Goal: Check status: Check status

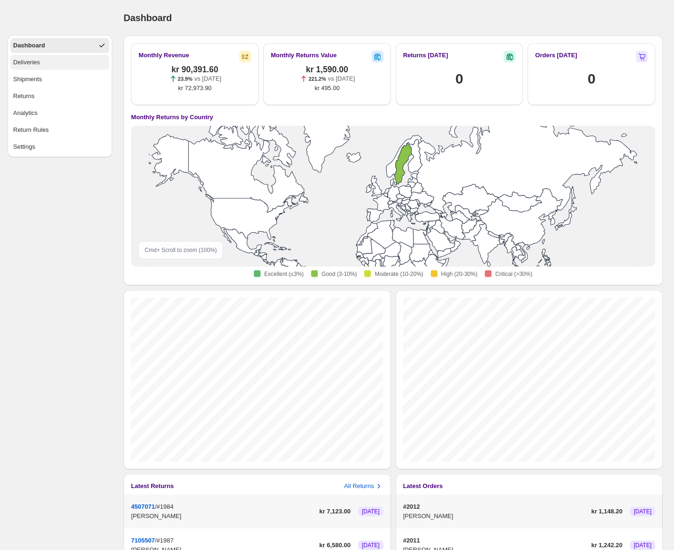
click at [59, 68] on button "Deliveries" at bounding box center [59, 62] width 99 height 15
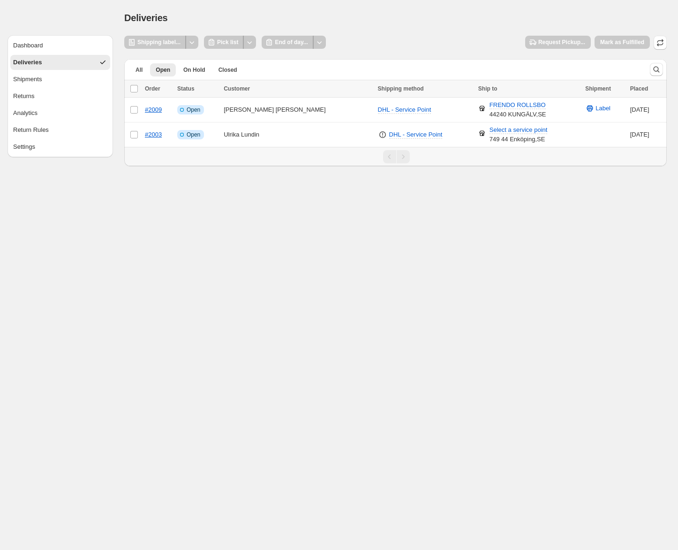
click at [417, 38] on div "Shipping label... Pick list End of day... Request Pickup... [PERSON_NAME] as Fu…" at bounding box center [395, 43] width 543 height 14
click at [138, 67] on span "All" at bounding box center [139, 70] width 7 height 8
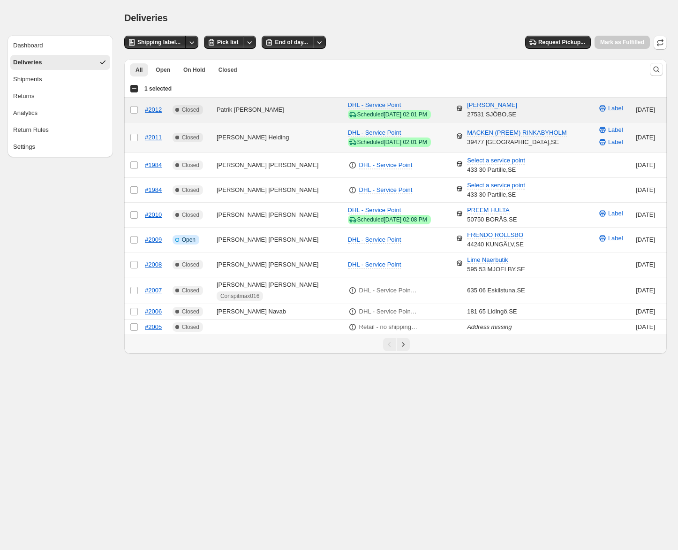
click at [137, 131] on td "Select order" at bounding box center [133, 137] width 18 height 30
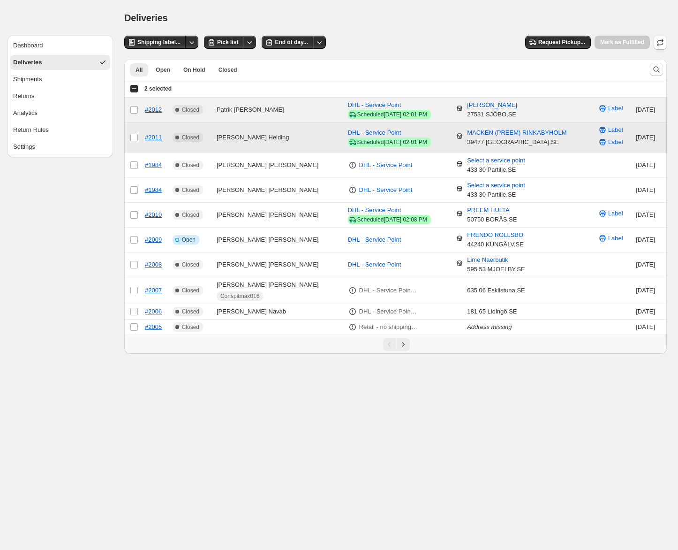
click at [137, 131] on td "Select order" at bounding box center [133, 137] width 18 height 30
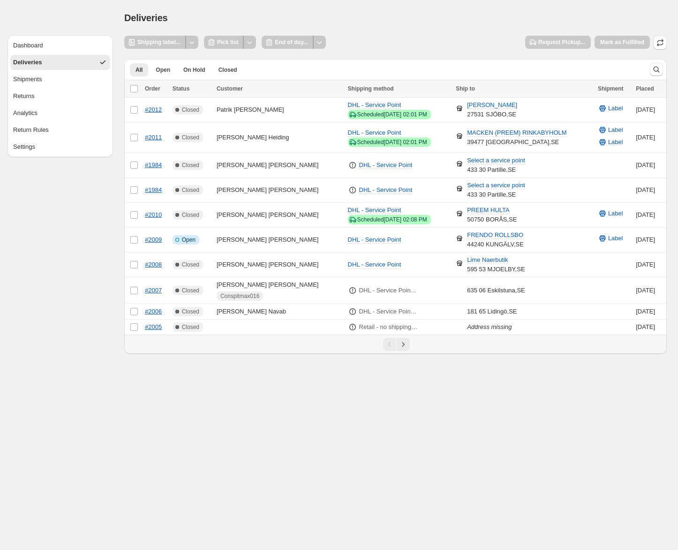
click at [356, 19] on div "Deliveries" at bounding box center [395, 17] width 543 height 13
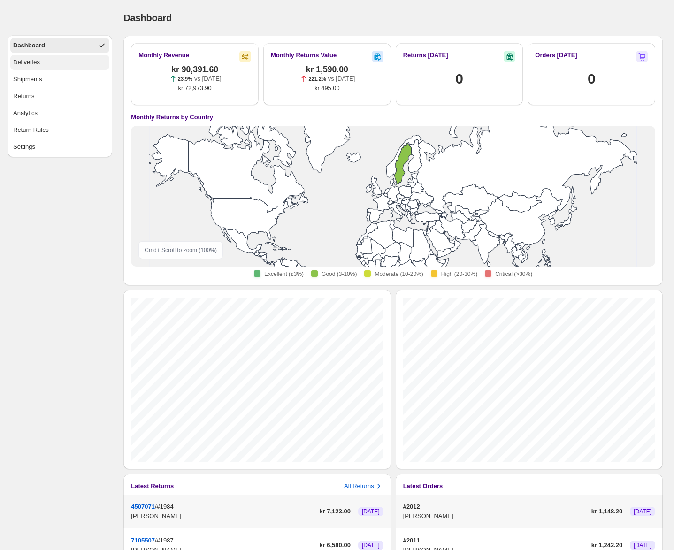
click at [63, 62] on button "Deliveries" at bounding box center [59, 62] width 99 height 15
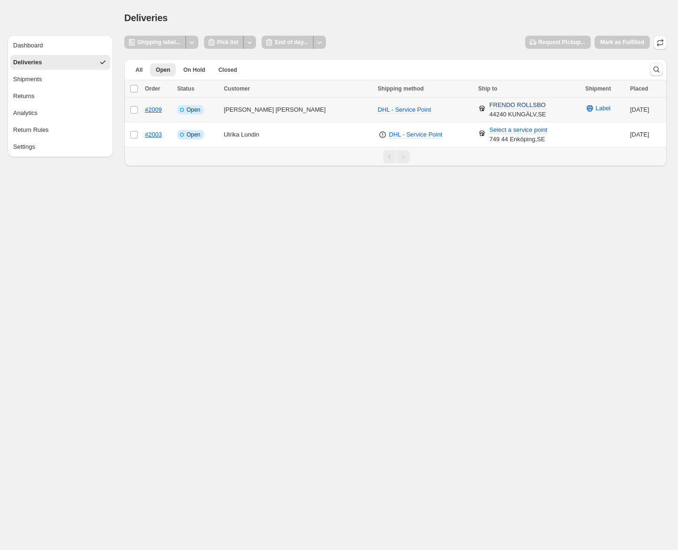
click at [490, 104] on span "FRENDO ROLLSBO" at bounding box center [518, 105] width 56 height 8
click at [540, 123] on icon "Close" at bounding box center [541, 124] width 5 height 5
